Goal: Complete application form

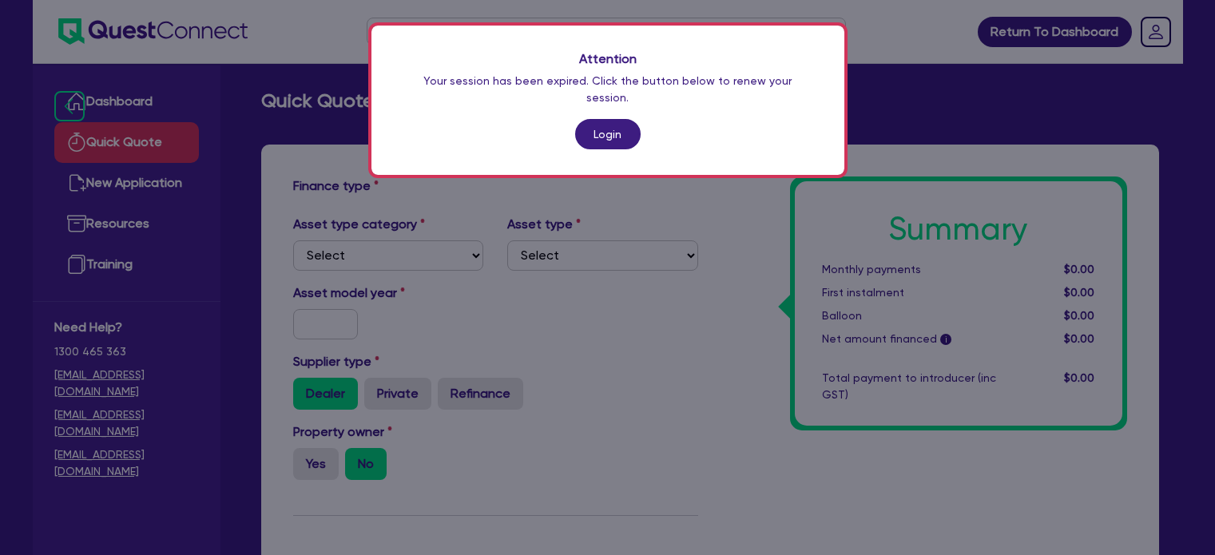
scroll to position [236, 0]
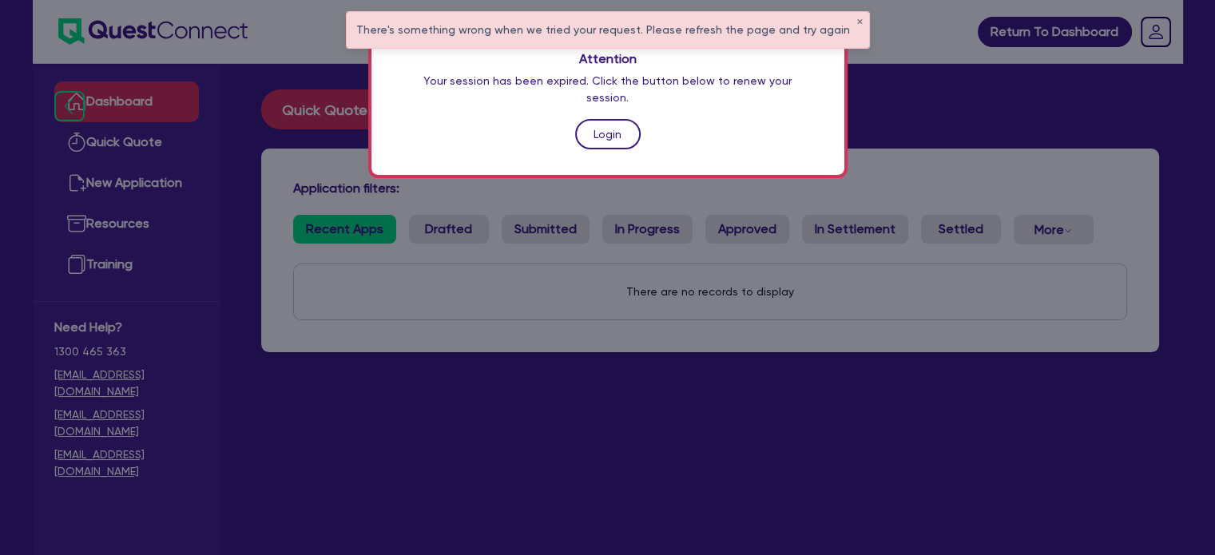
click at [620, 119] on link "Login" at bounding box center [608, 134] width 66 height 30
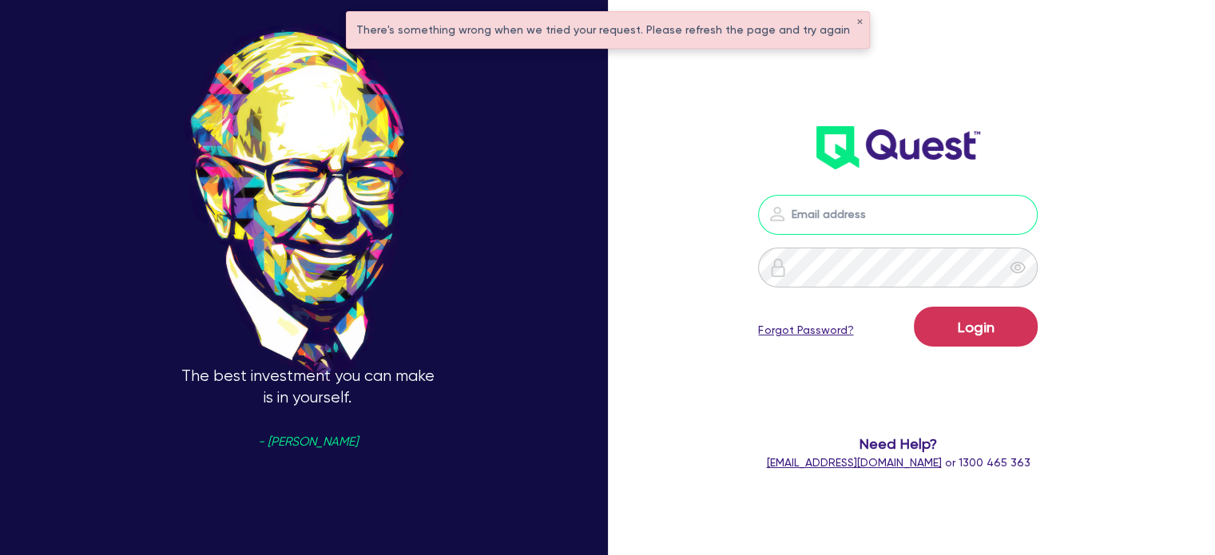
click at [848, 203] on input "email" at bounding box center [898, 215] width 280 height 40
type input "alyssa.baird@quest.finance"
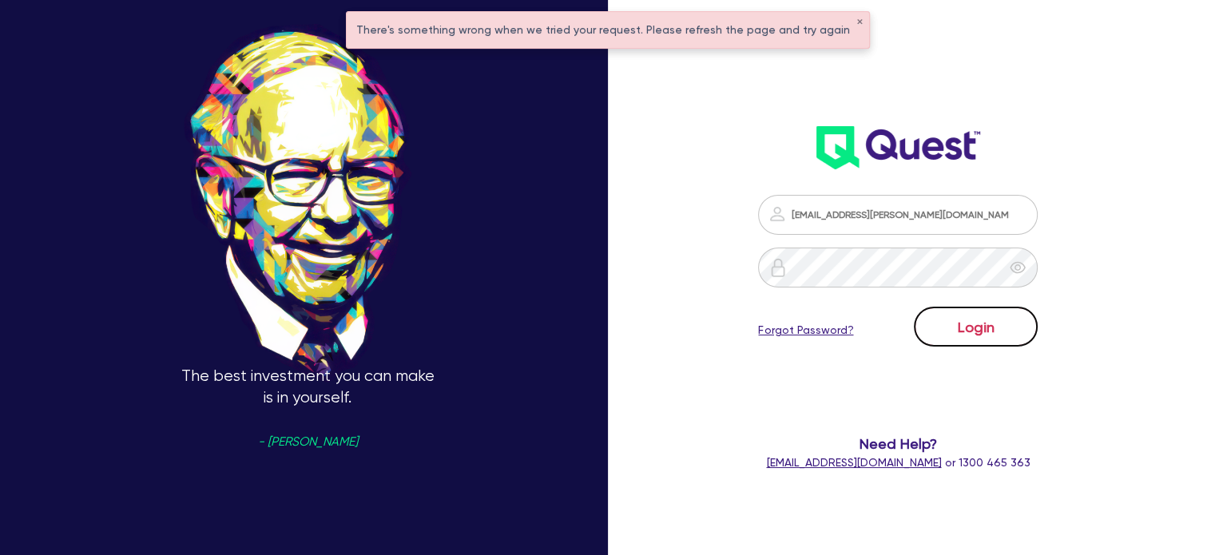
click at [947, 314] on button "Login" at bounding box center [976, 327] width 124 height 40
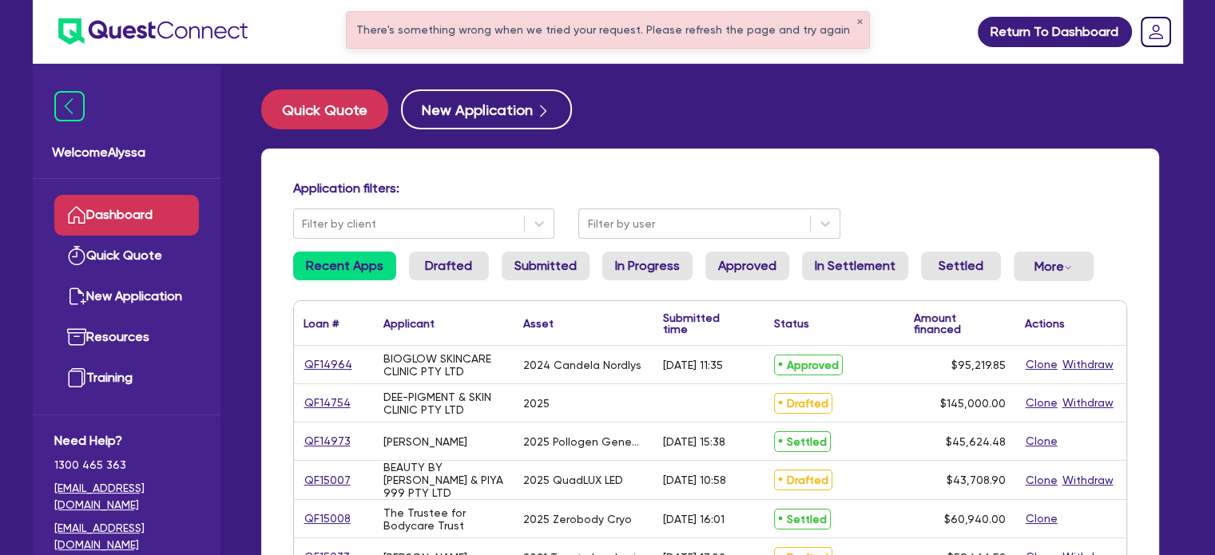
click at [844, 15] on div "There's something wrong when we tried your request. Please refresh the page and…" at bounding box center [608, 30] width 523 height 36
click at [857, 20] on button "✕" at bounding box center [860, 22] width 6 height 8
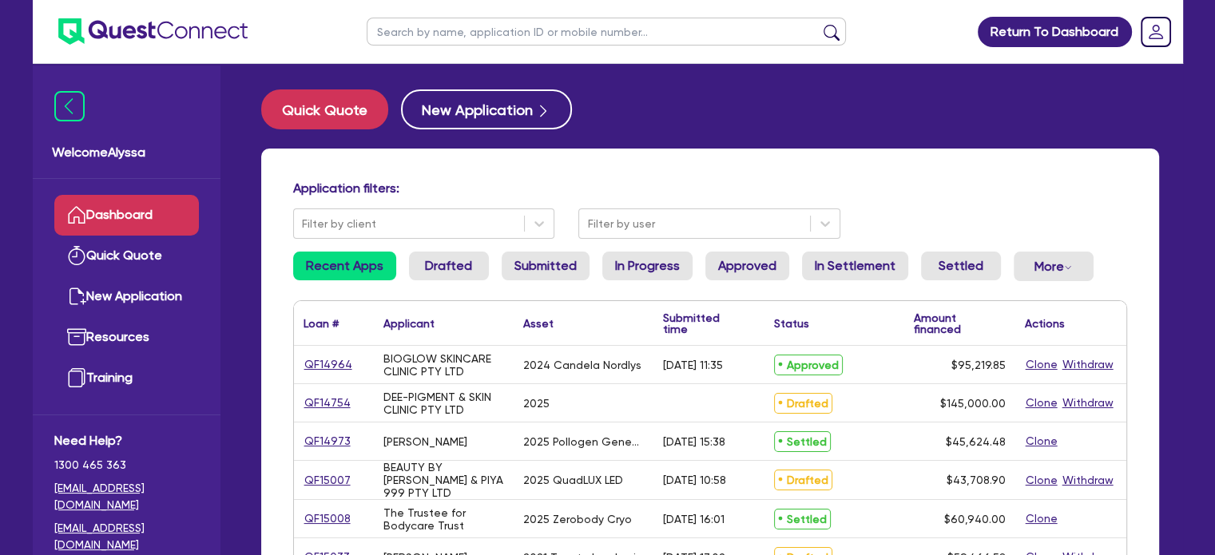
click at [677, 38] on input "text" at bounding box center [606, 32] width 479 height 28
click at [819, 24] on button "submit" at bounding box center [832, 35] width 26 height 22
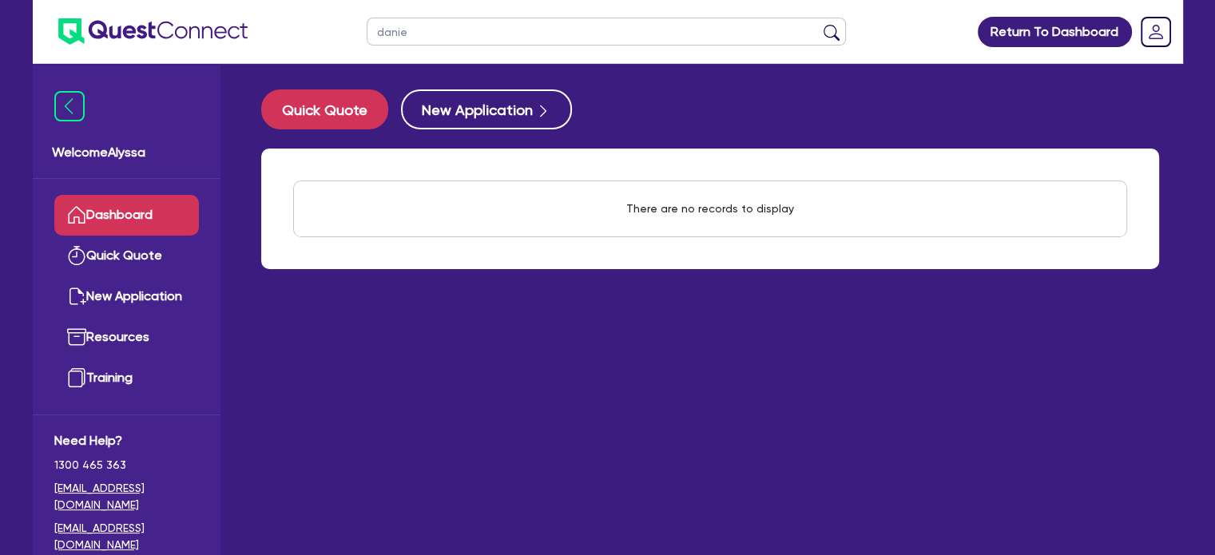
drag, startPoint x: 607, startPoint y: 31, endPoint x: 326, endPoint y: 26, distance: 281.3
click at [326, 26] on header "danie Return To Dashboard Edit Profile Logout" at bounding box center [608, 32] width 1151 height 64
type input "bliss"
click at [819, 24] on button "submit" at bounding box center [832, 35] width 26 height 22
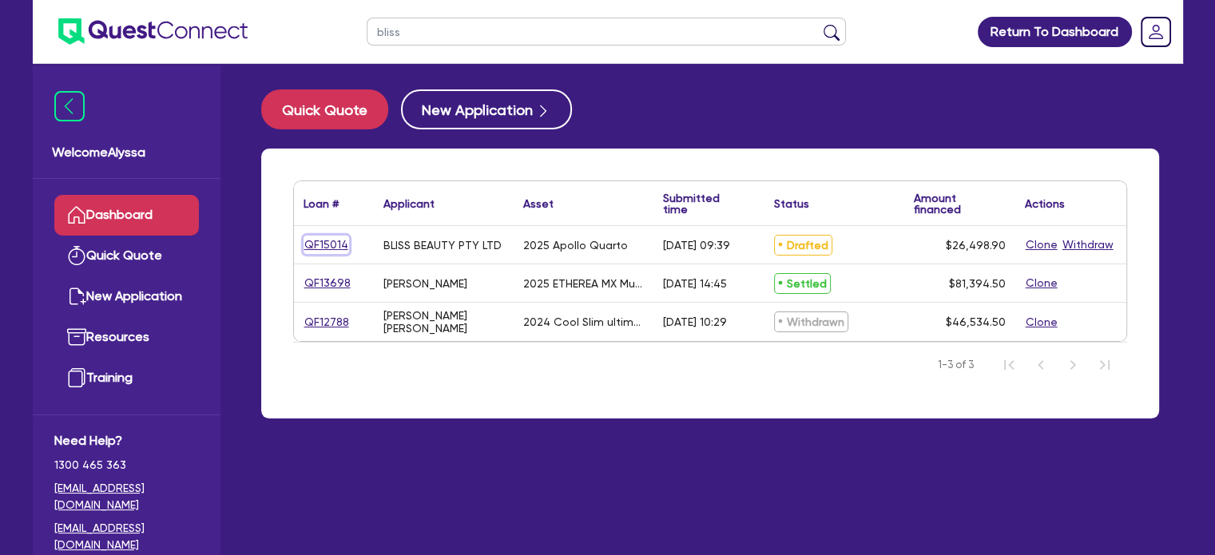
click at [316, 242] on link "QF15014" at bounding box center [327, 245] width 46 height 18
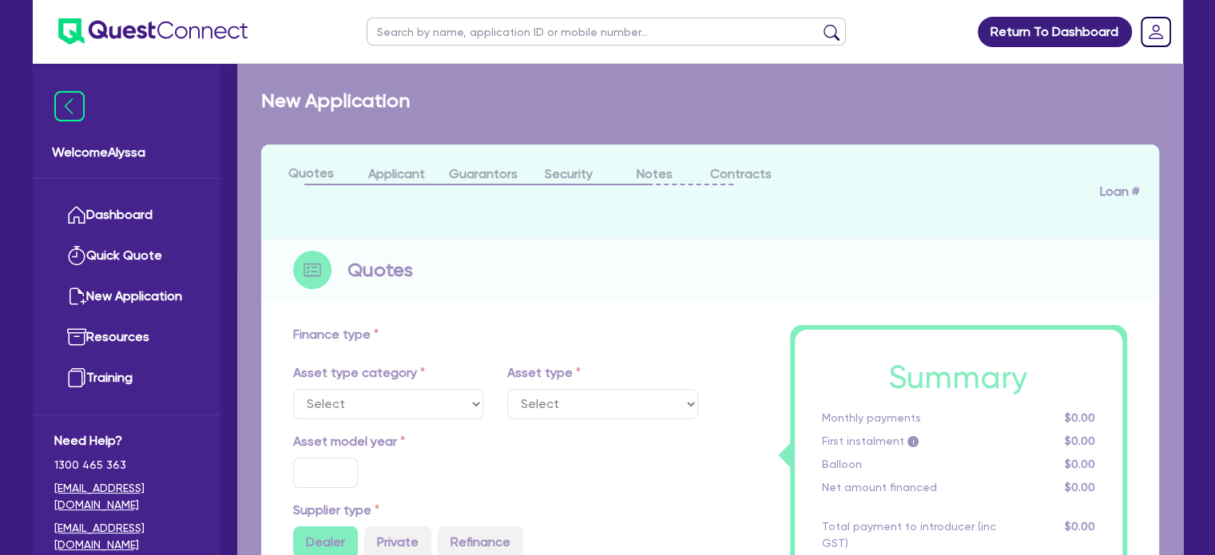
select select "TERTIARY_ASSETS"
type input "2025"
radio input "true"
type input "27,498.9"
type input "1,000"
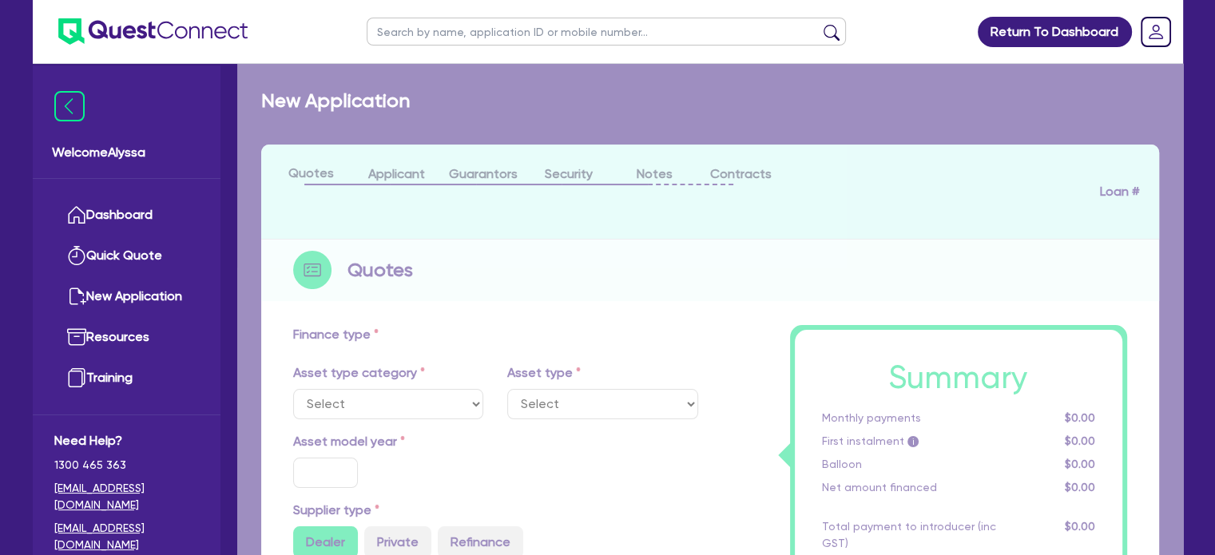
type input "4"
type input "1,059.96"
radio input "true"
type input "10.5"
type input "350"
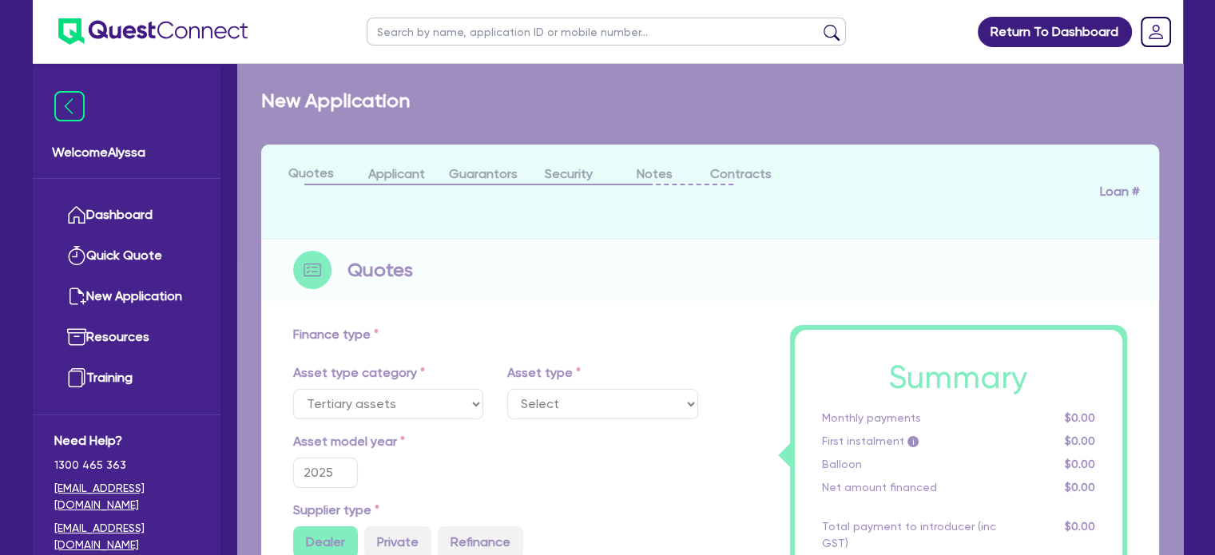
select select "BEAUTY_EQUIPMENT"
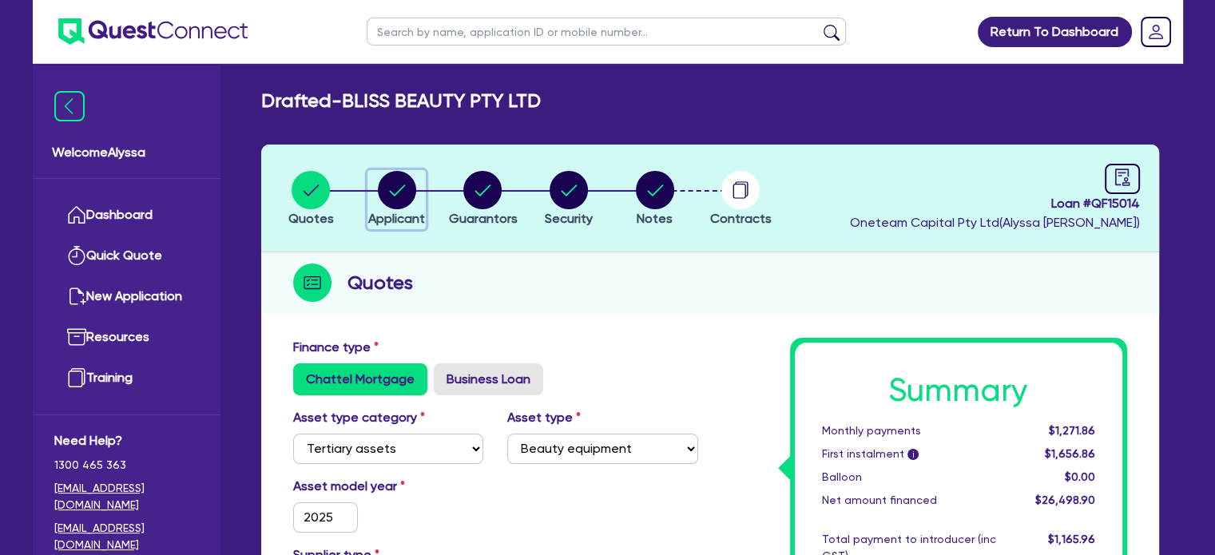
click at [404, 191] on circle "button" at bounding box center [397, 190] width 38 height 38
select select "COMPANY"
select select "HEALTH_BEAUTY"
select select "HAIR_BEAUTY_SALONS"
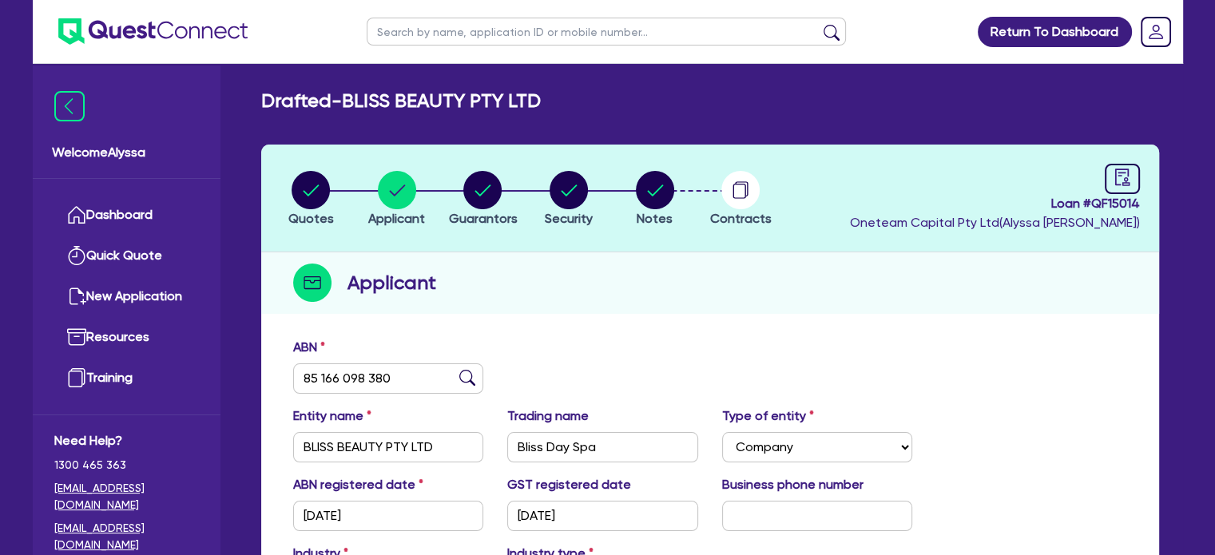
click at [485, 167] on header "Quotes Applicant Guarantors Security Notes Contracts Loan # QF15014 Oneteam Cap…" at bounding box center [710, 199] width 898 height 108
click at [482, 217] on span "Guarantors" at bounding box center [482, 218] width 69 height 15
select select "MRS"
select select "NSW"
select select "MARRIED"
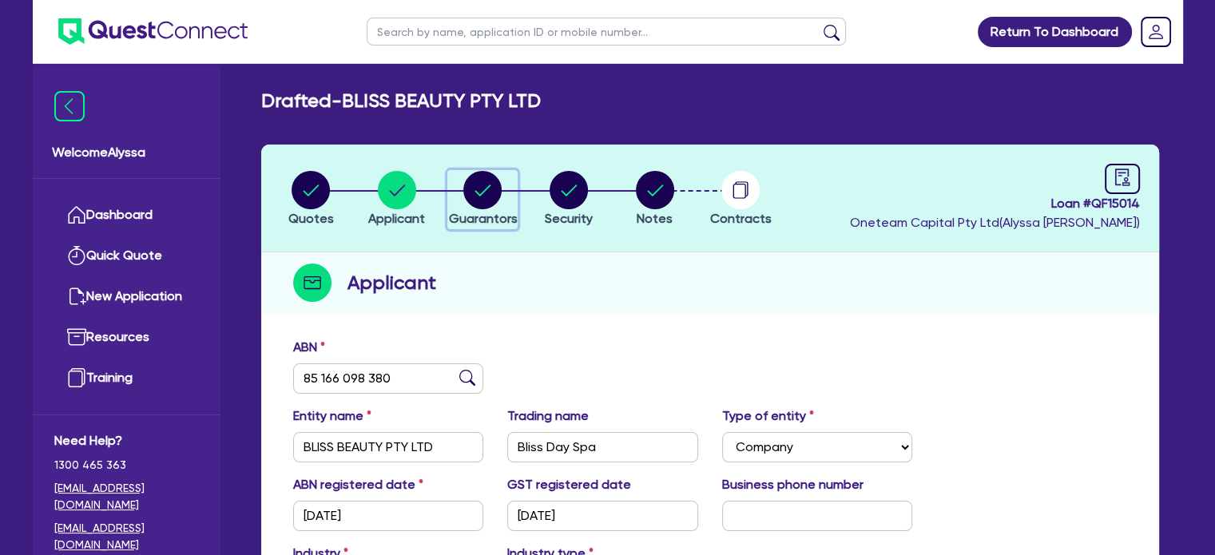
select select "PROPERTY"
select select "INVESTMENT_PROPERTY"
select select "MORTGAGE"
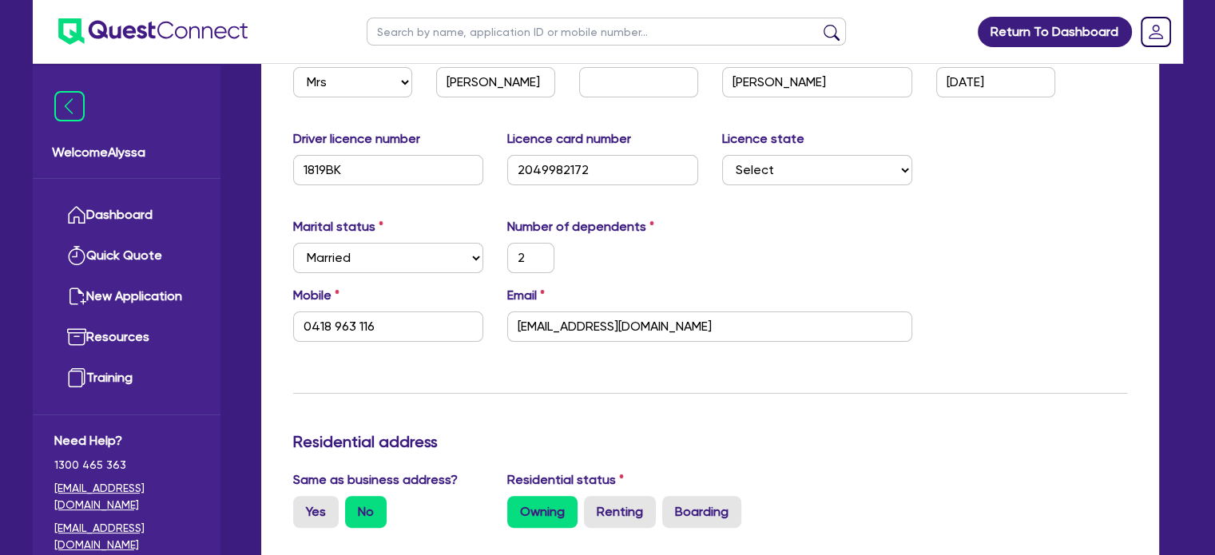
scroll to position [336, 0]
drag, startPoint x: 681, startPoint y: 320, endPoint x: 463, endPoint y: 312, distance: 217.5
click at [463, 312] on div "Mobile 0418 963 116 Email info@blissdayspa.com.au" at bounding box center [710, 319] width 858 height 69
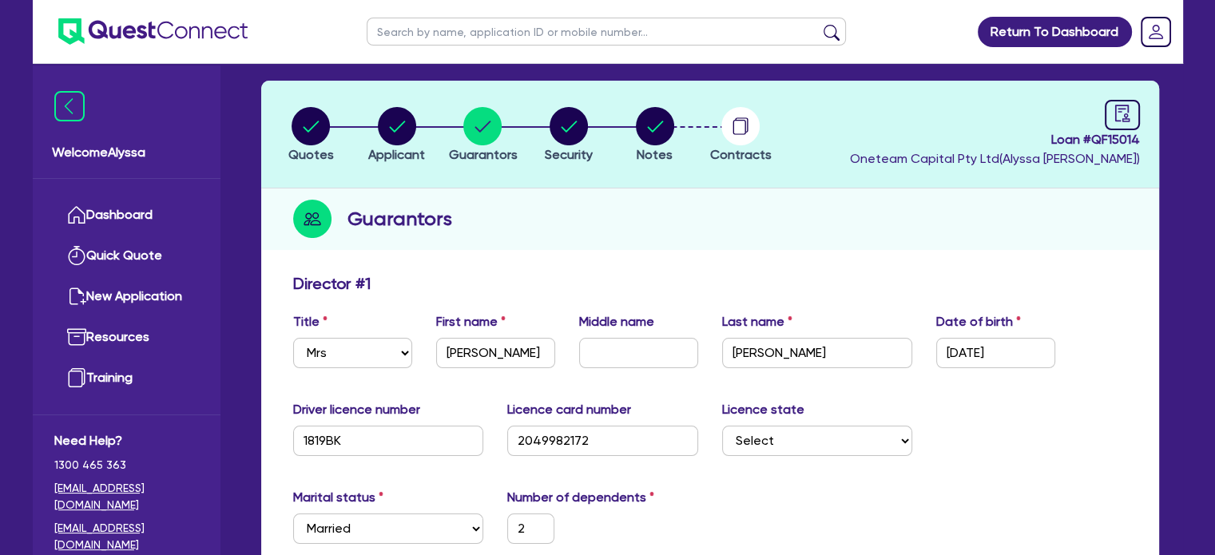
scroll to position [64, 0]
drag, startPoint x: 496, startPoint y: 354, endPoint x: 368, endPoint y: 356, distance: 128.7
click at [368, 356] on div "Title Select Mr Mrs Ms Miss Dr First name Daniela Middle name Last name Boerma …" at bounding box center [710, 346] width 858 height 69
click at [147, 209] on link "Dashboard" at bounding box center [126, 215] width 145 height 41
